Goal: Transaction & Acquisition: Purchase product/service

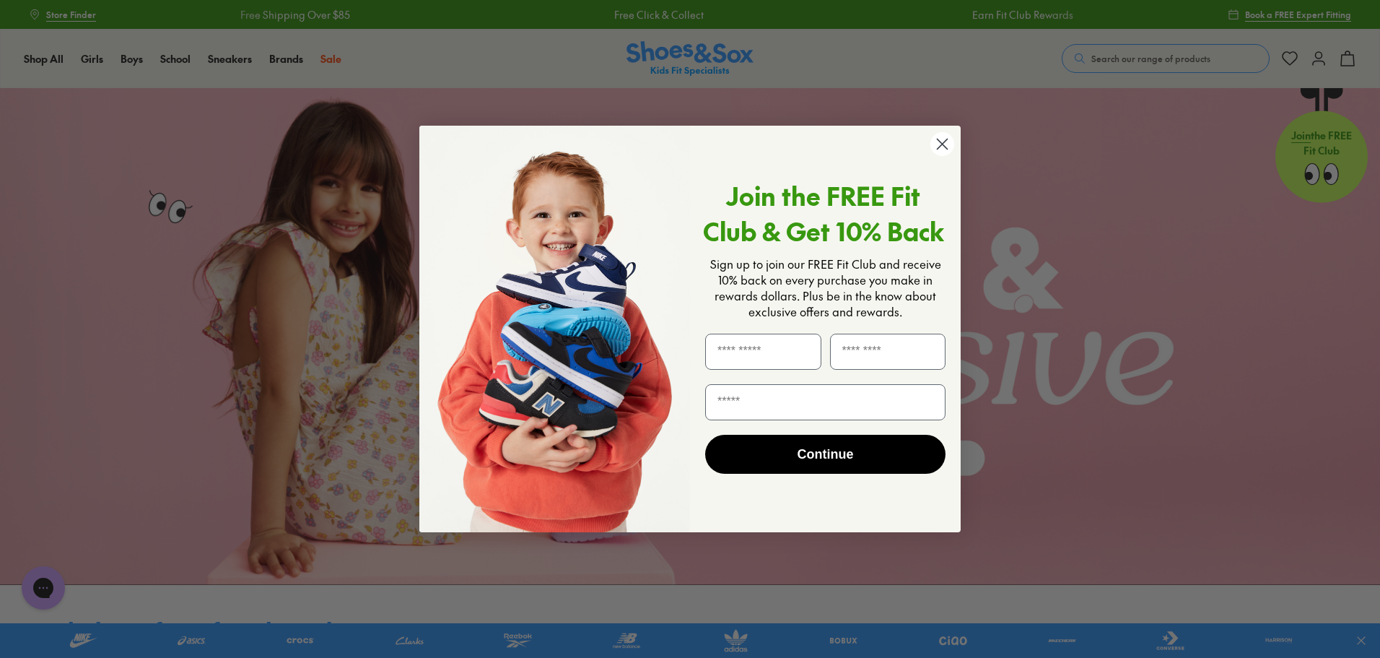
click at [942, 147] on circle "Close dialog" at bounding box center [942, 144] width 24 height 24
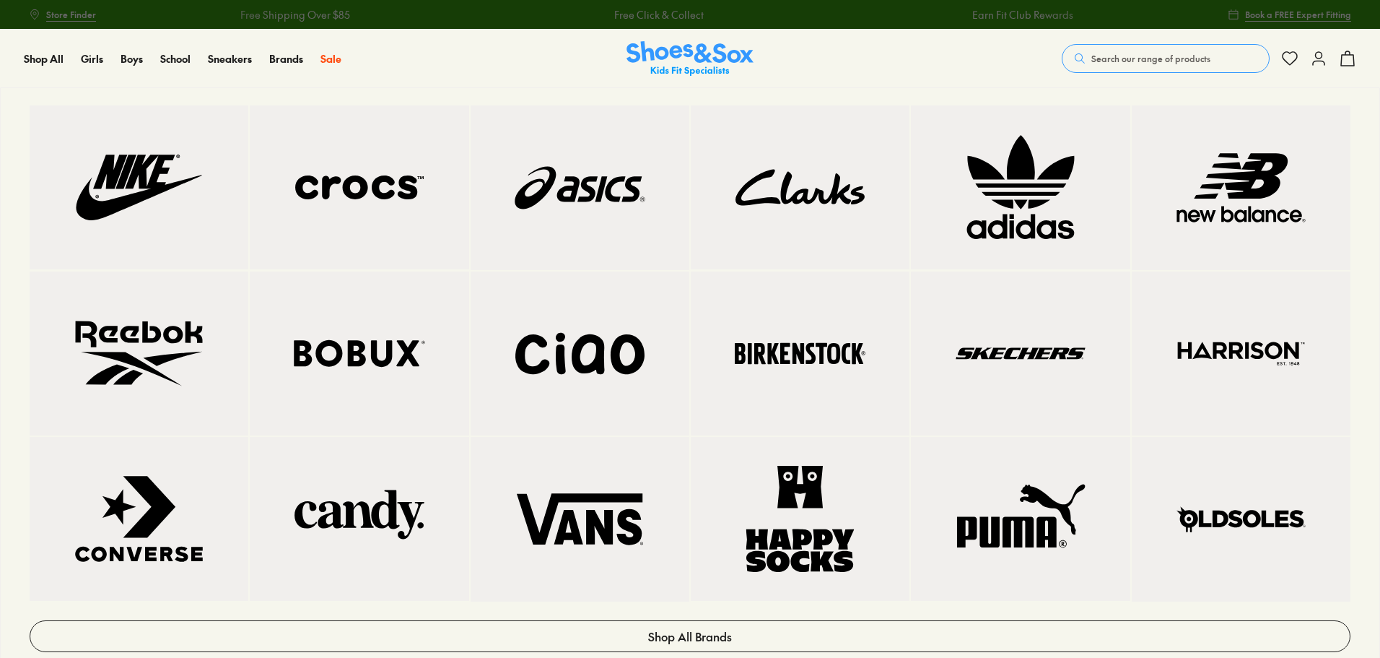
click at [1244, 189] on img at bounding box center [1241, 187] width 161 height 107
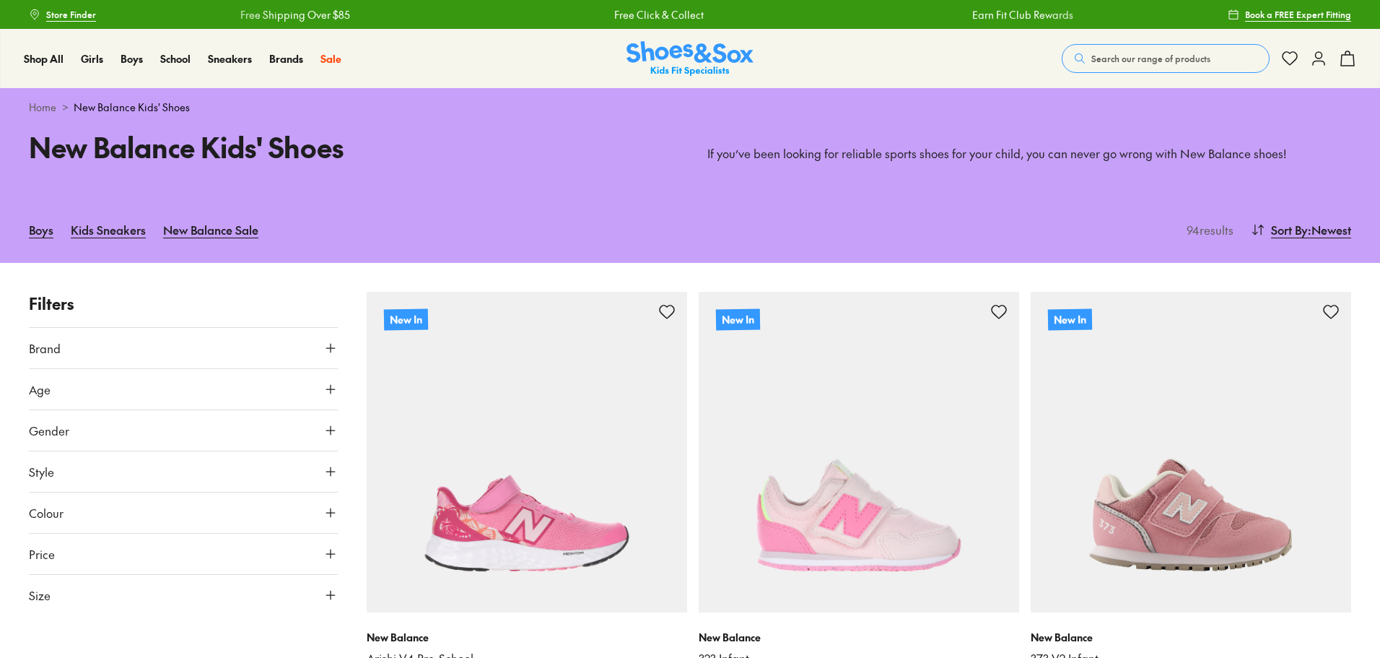
click at [45, 422] on span "Gender" at bounding box center [49, 429] width 40 height 17
click at [136, 469] on label "Boys" at bounding box center [146, 472] width 76 height 27
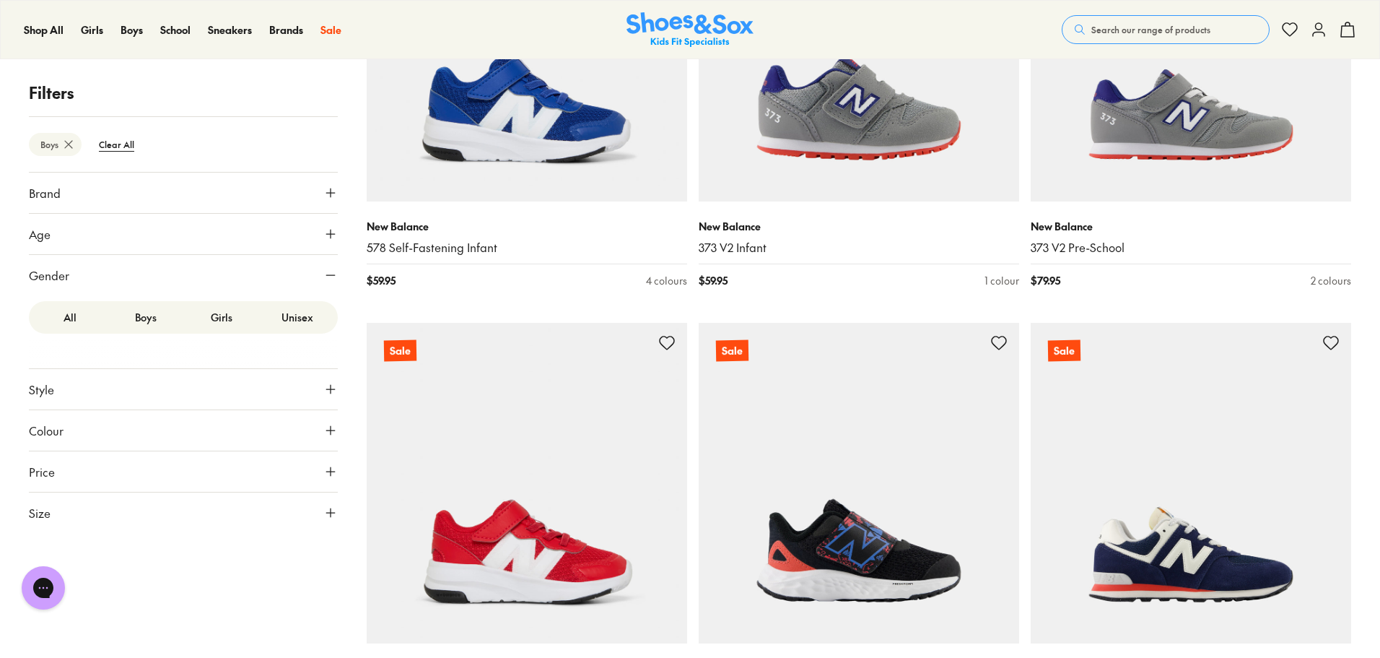
scroll to position [3077, 0]
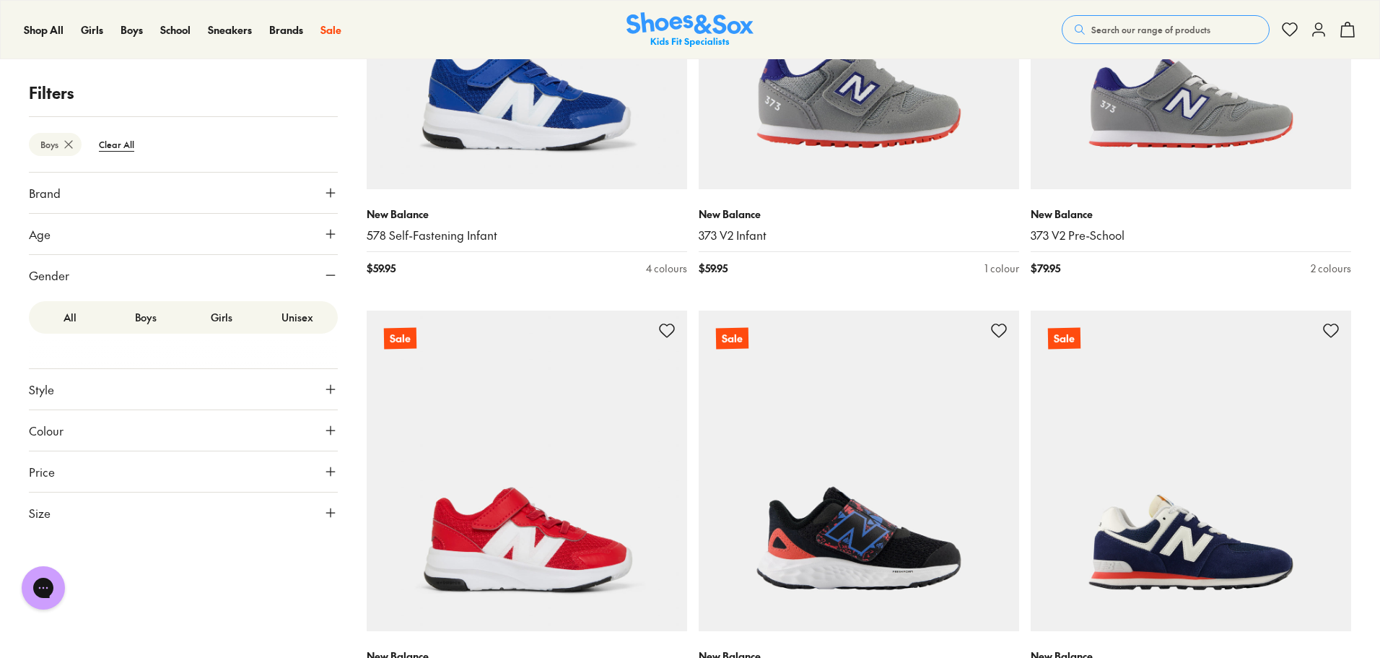
click at [64, 431] on button "Colour" at bounding box center [183, 430] width 309 height 40
click at [58, 396] on button "Style" at bounding box center [183, 389] width 309 height 40
click at [56, 396] on button "Style" at bounding box center [183, 389] width 309 height 40
click at [60, 428] on span "Colour" at bounding box center [46, 429] width 35 height 17
click at [44, 244] on button "Age" at bounding box center [183, 234] width 309 height 40
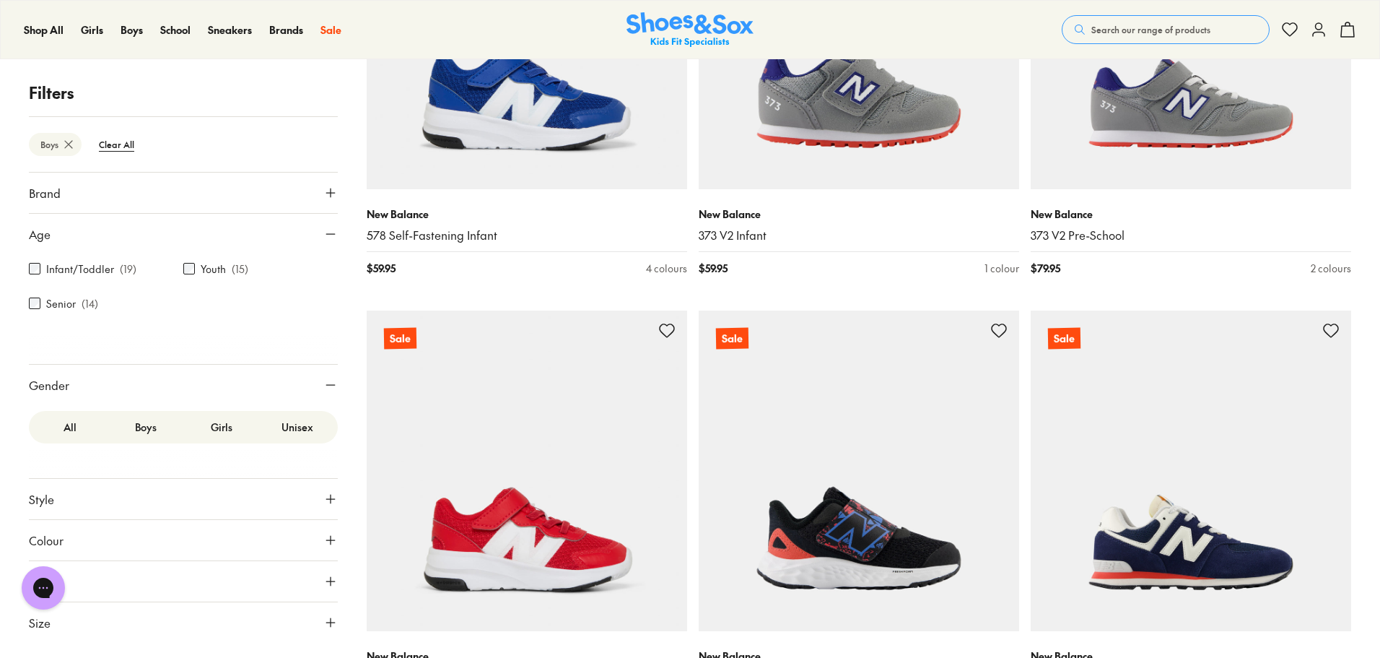
click at [44, 244] on button "Age" at bounding box center [183, 234] width 309 height 40
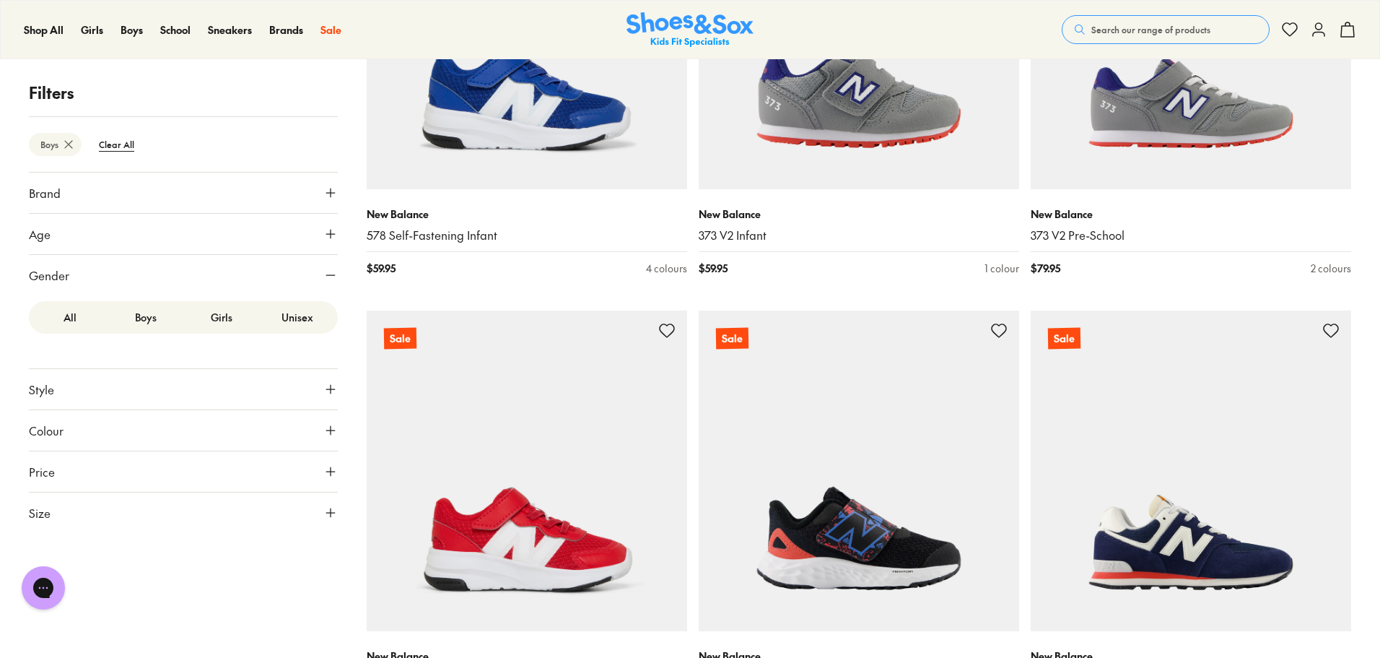
click at [44, 244] on button "Age" at bounding box center [183, 234] width 309 height 40
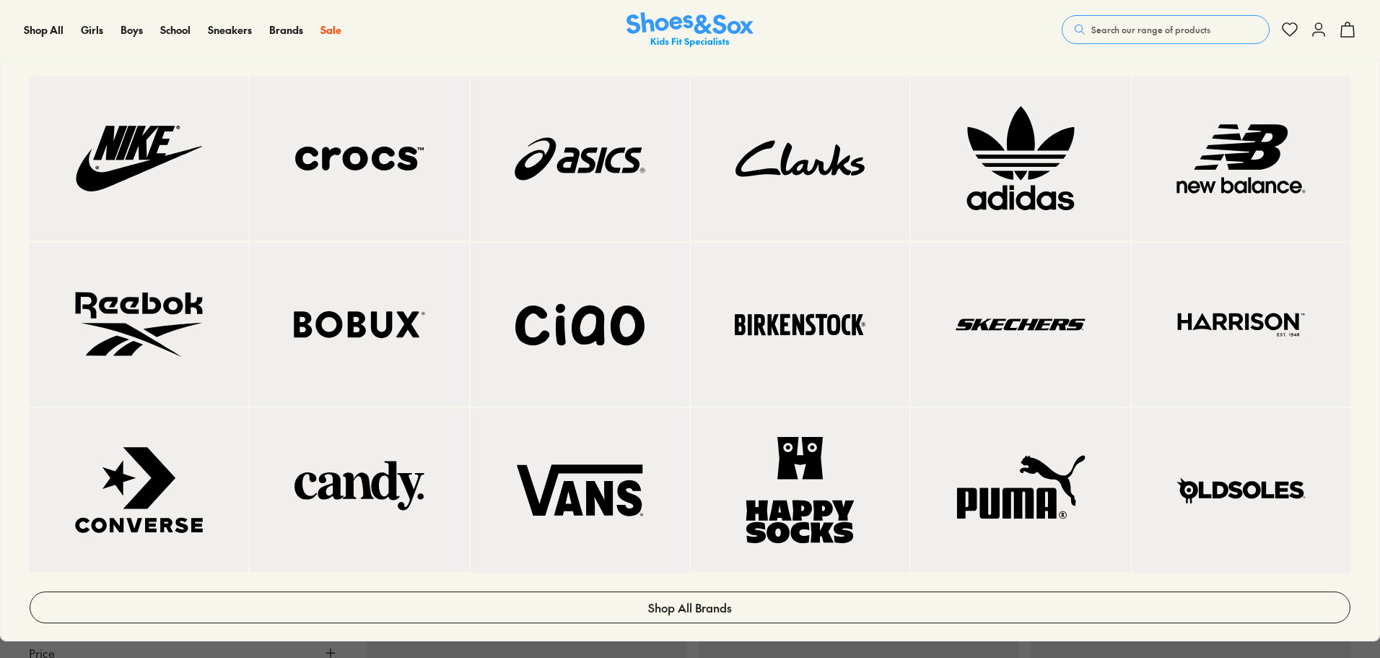
scroll to position [168, 0]
click at [278, 27] on span "Brands" at bounding box center [286, 29] width 34 height 14
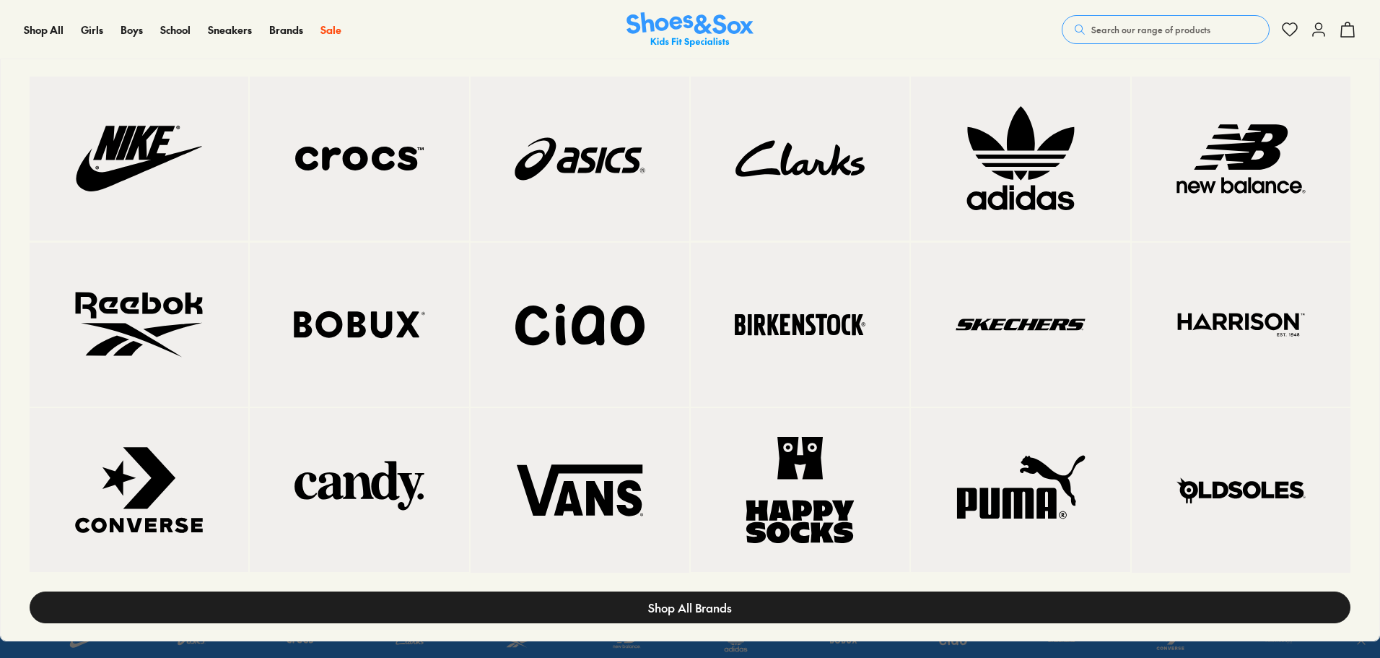
scroll to position [503, 0]
click at [653, 602] on span "Shop All Brands" at bounding box center [690, 606] width 84 height 17
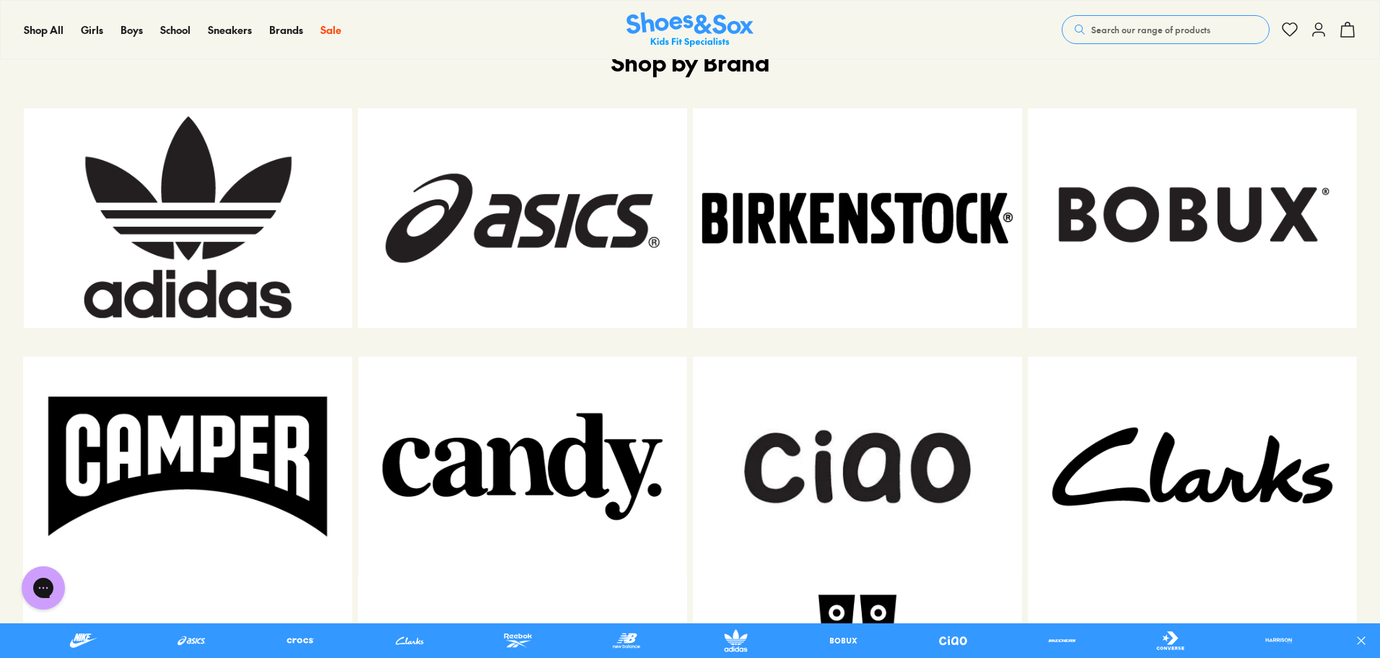
scroll to position [987, 0]
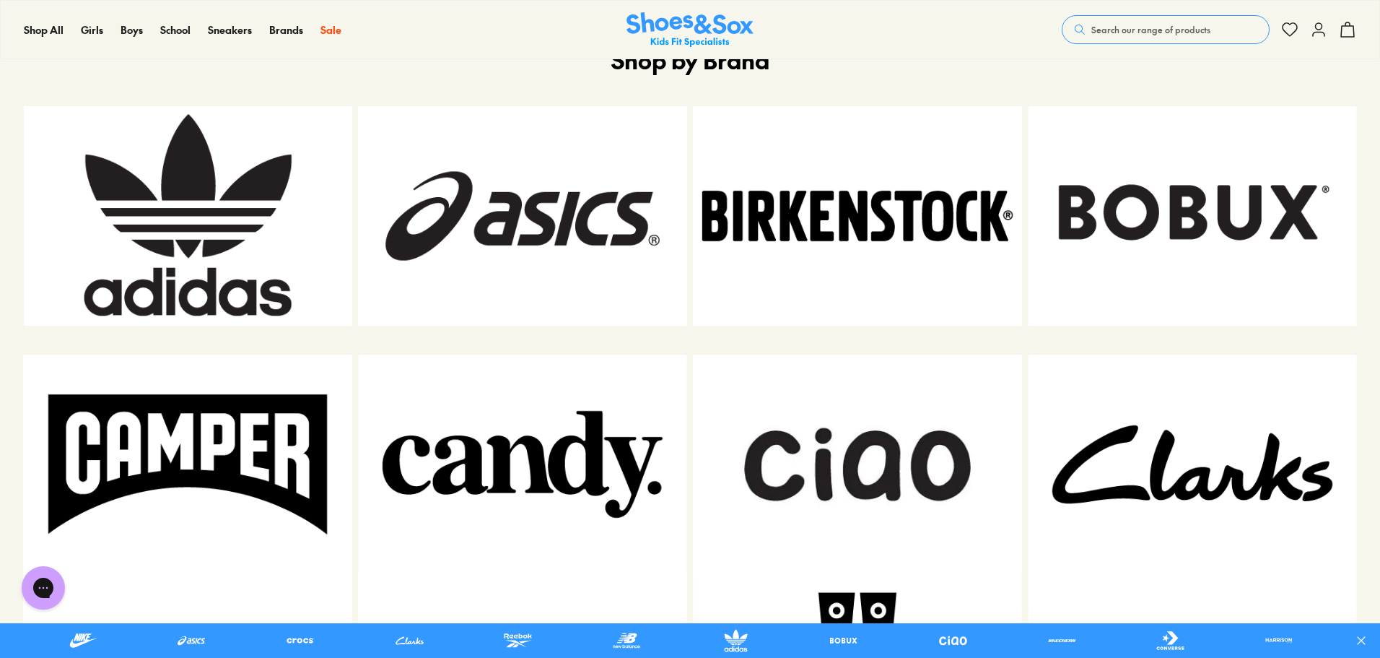
click at [658, 275] on img at bounding box center [522, 215] width 329 height 219
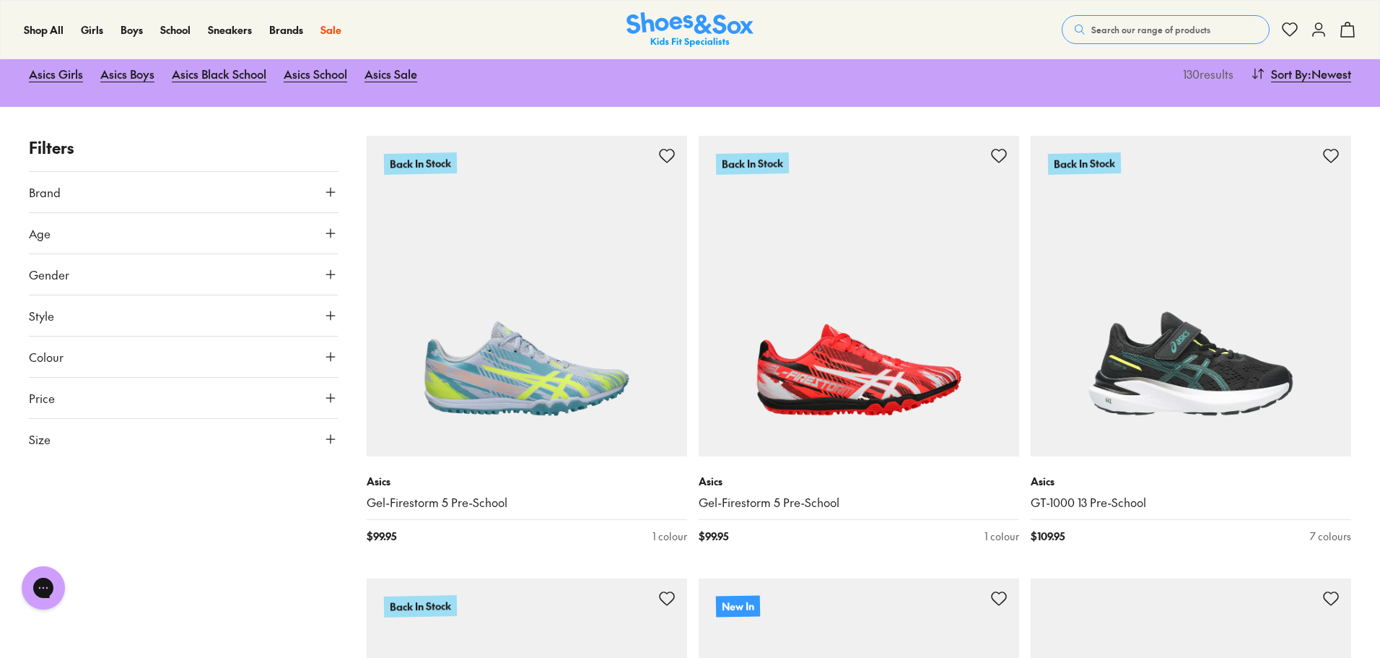
click at [64, 279] on span "Gender" at bounding box center [49, 274] width 40 height 17
click at [136, 326] on label "Boys" at bounding box center [146, 316] width 76 height 27
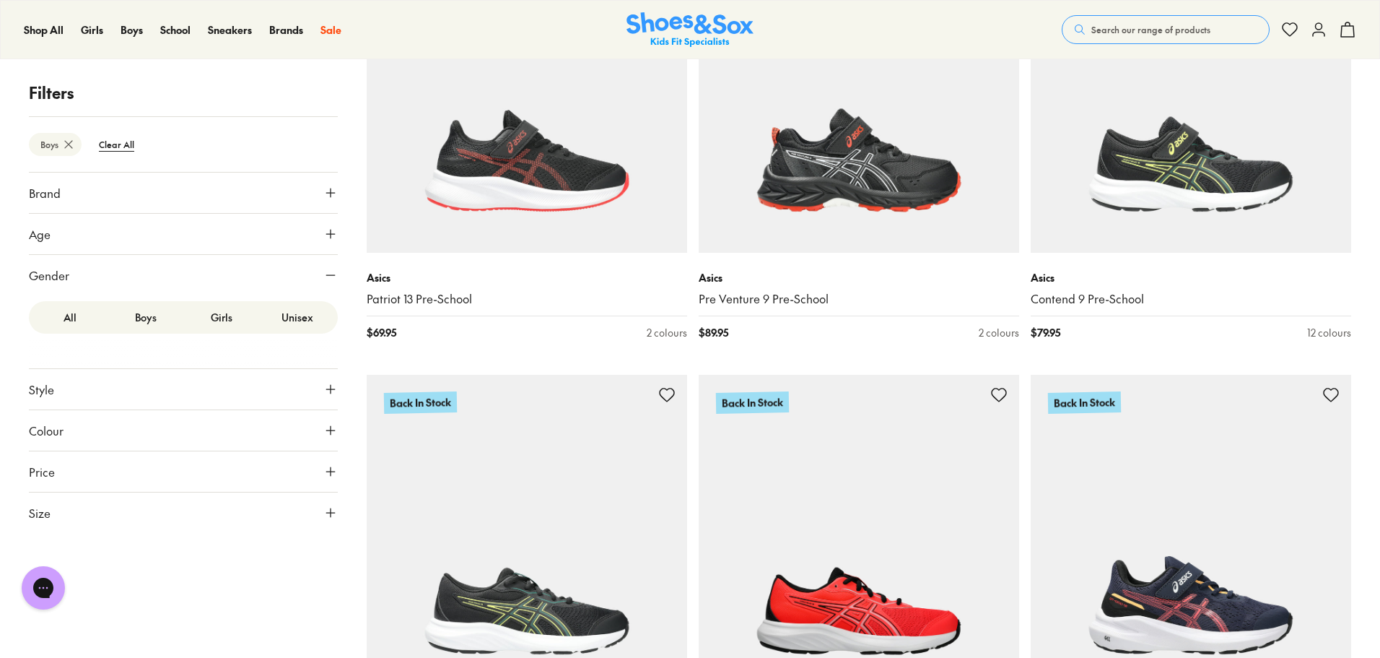
scroll to position [2177, 0]
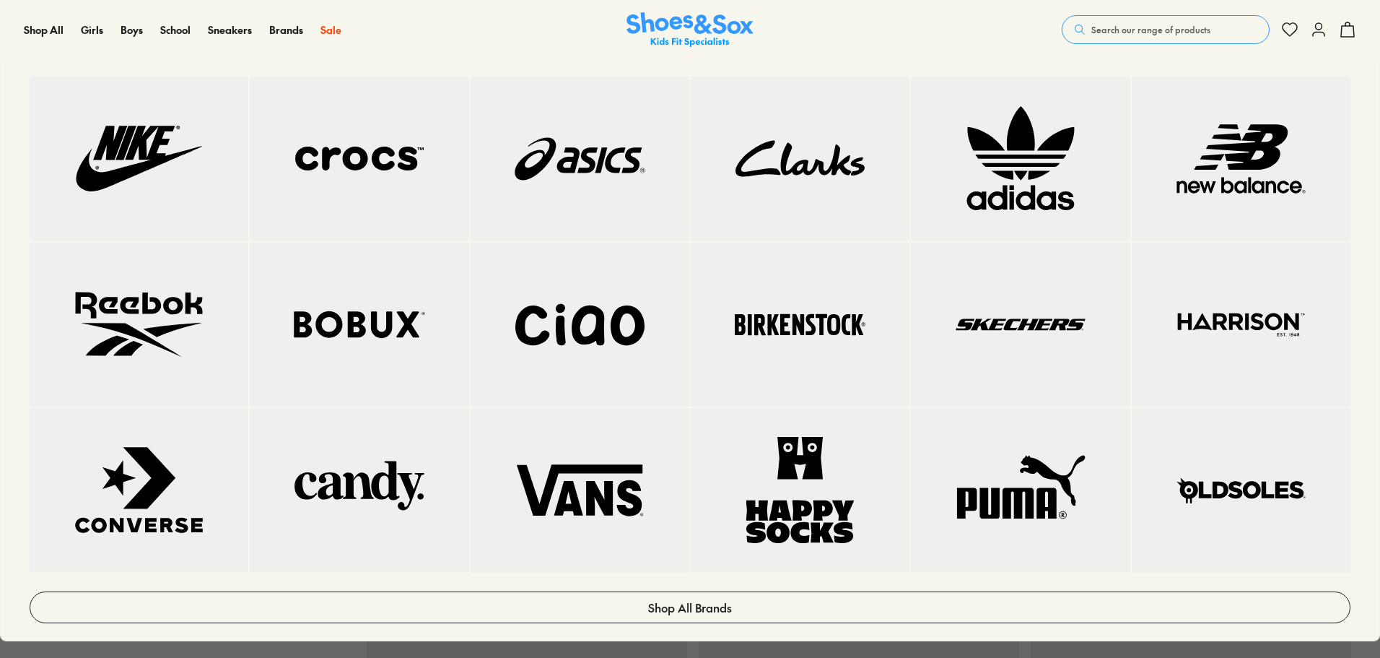
scroll to position [3658, 0]
